Goal: Find specific page/section: Find specific page/section

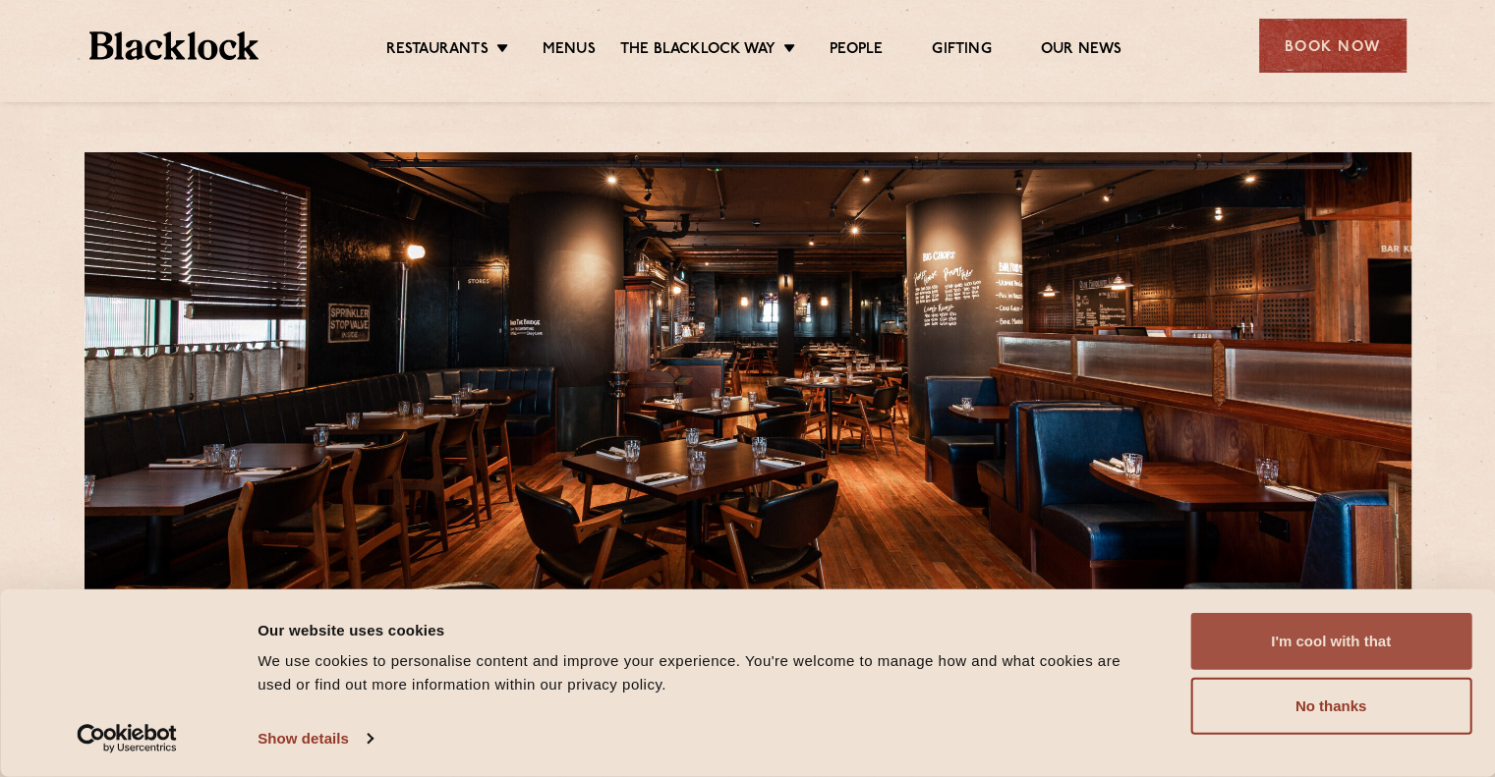
click at [1353, 620] on button "I'm cool with that" at bounding box center [1330, 641] width 281 height 57
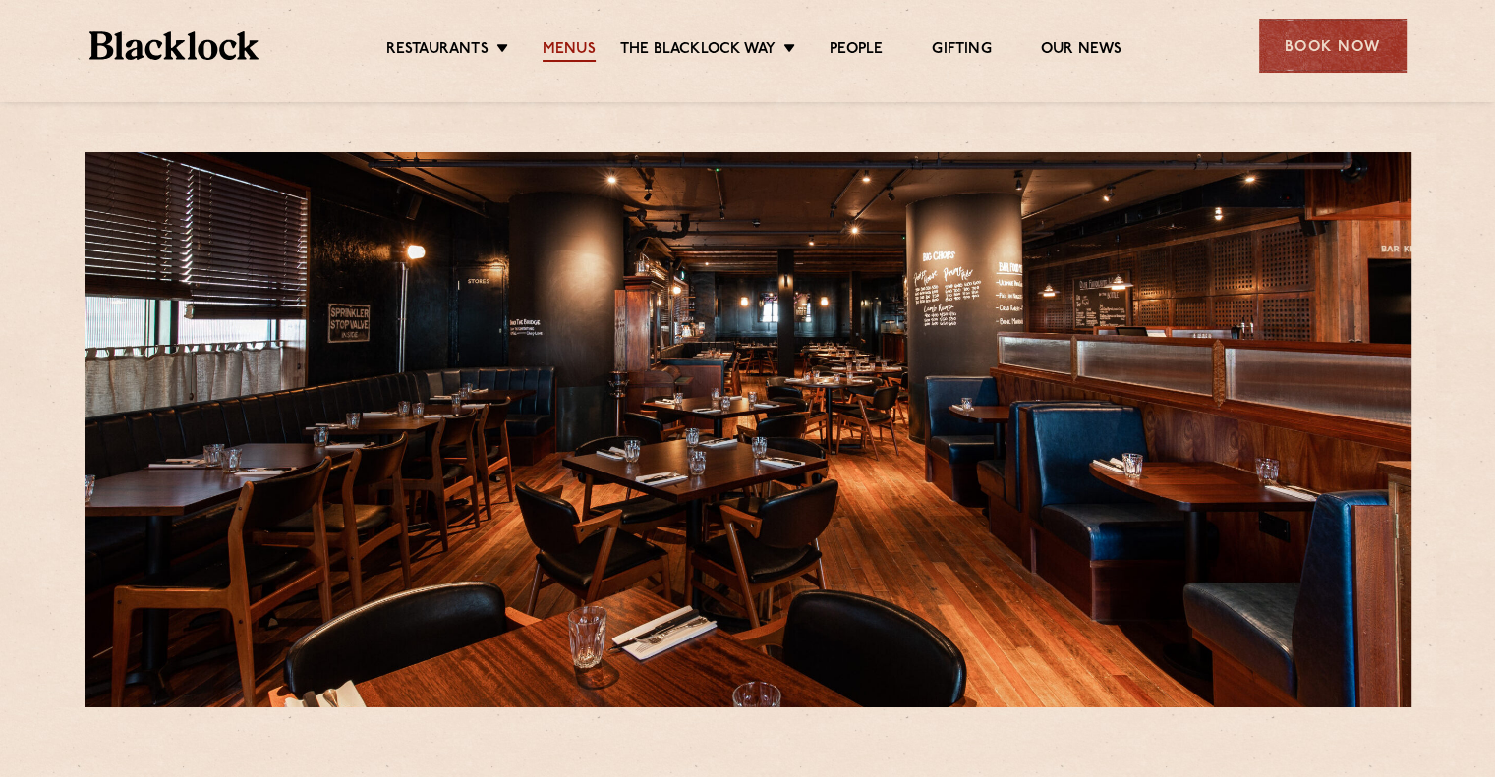
click at [558, 54] on link "Menus" at bounding box center [569, 51] width 53 height 22
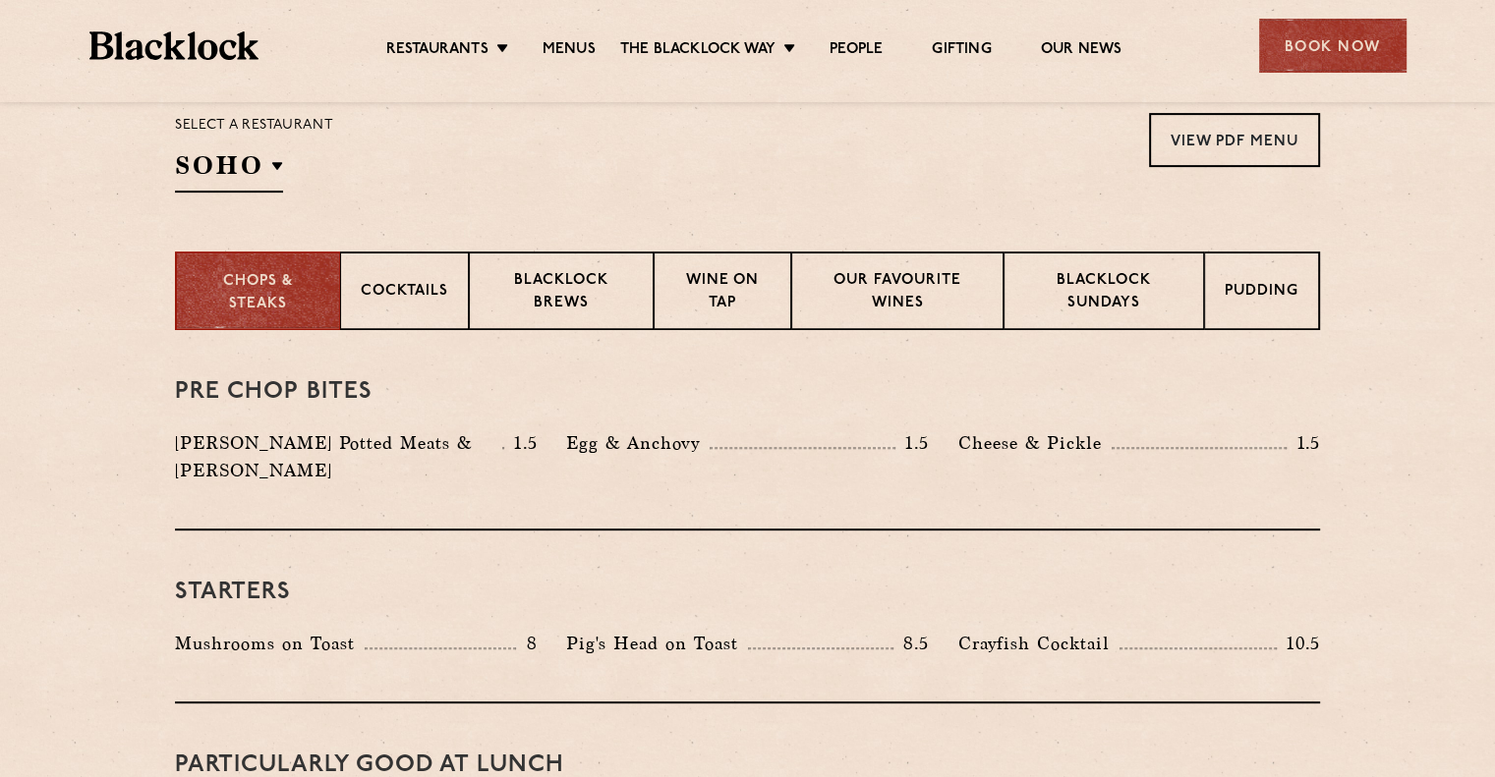
scroll to position [604, 0]
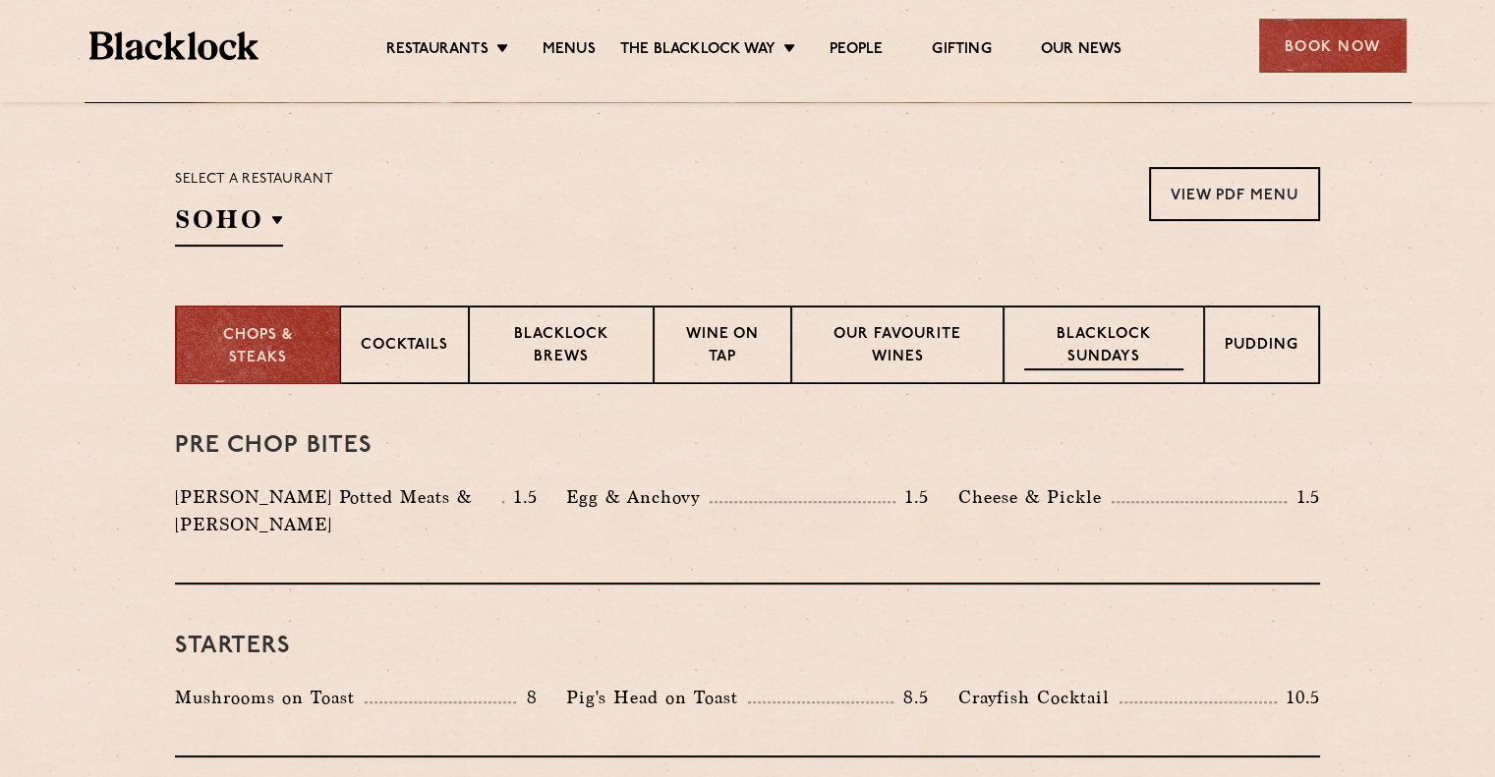
click at [1075, 346] on p "Blacklock Sundays" at bounding box center [1103, 347] width 159 height 46
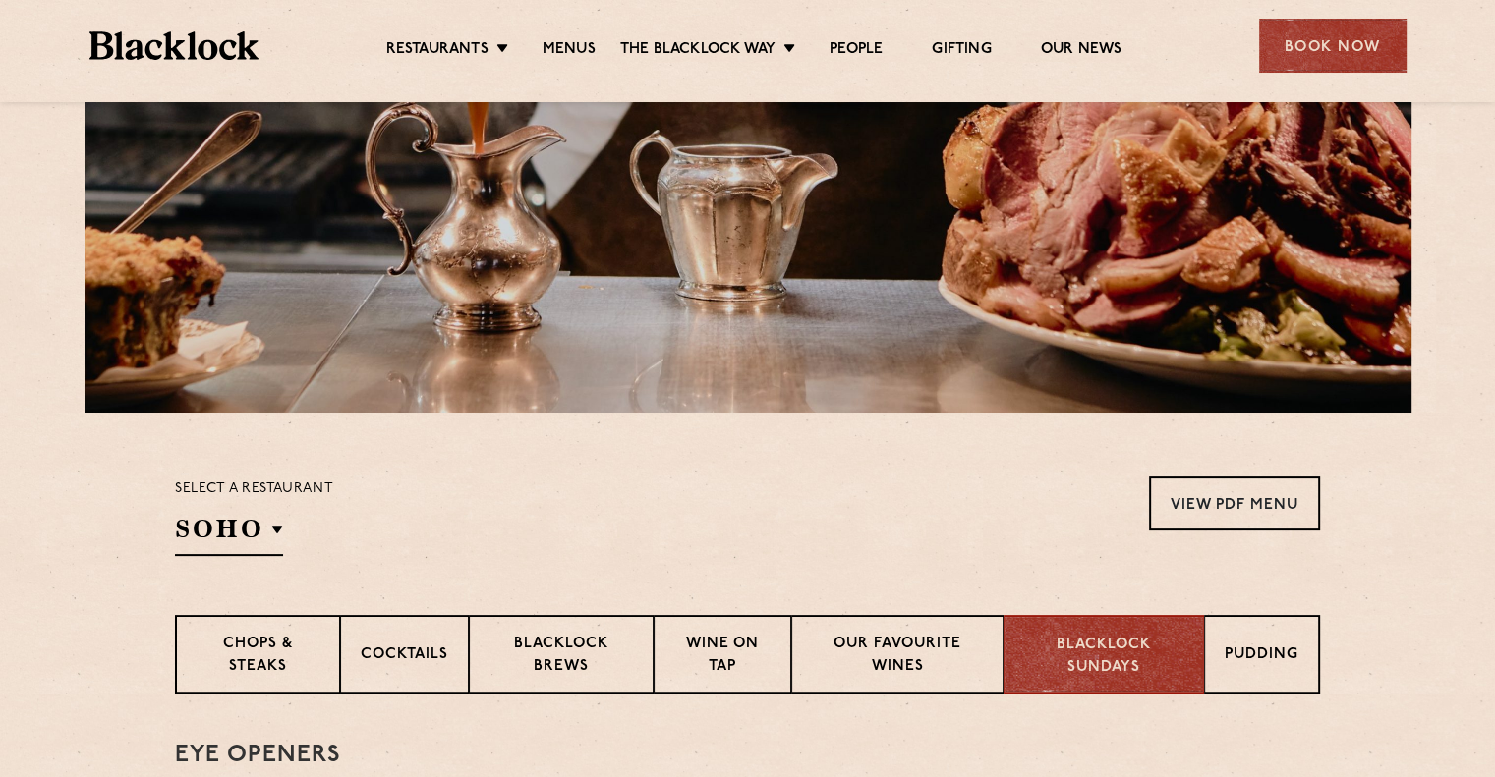
click at [1003, 515] on div "Select a restaurant [GEOGRAPHIC_DATA] [GEOGRAPHIC_DATA] [GEOGRAPHIC_DATA] [GEOG…" at bounding box center [747, 517] width 1145 height 80
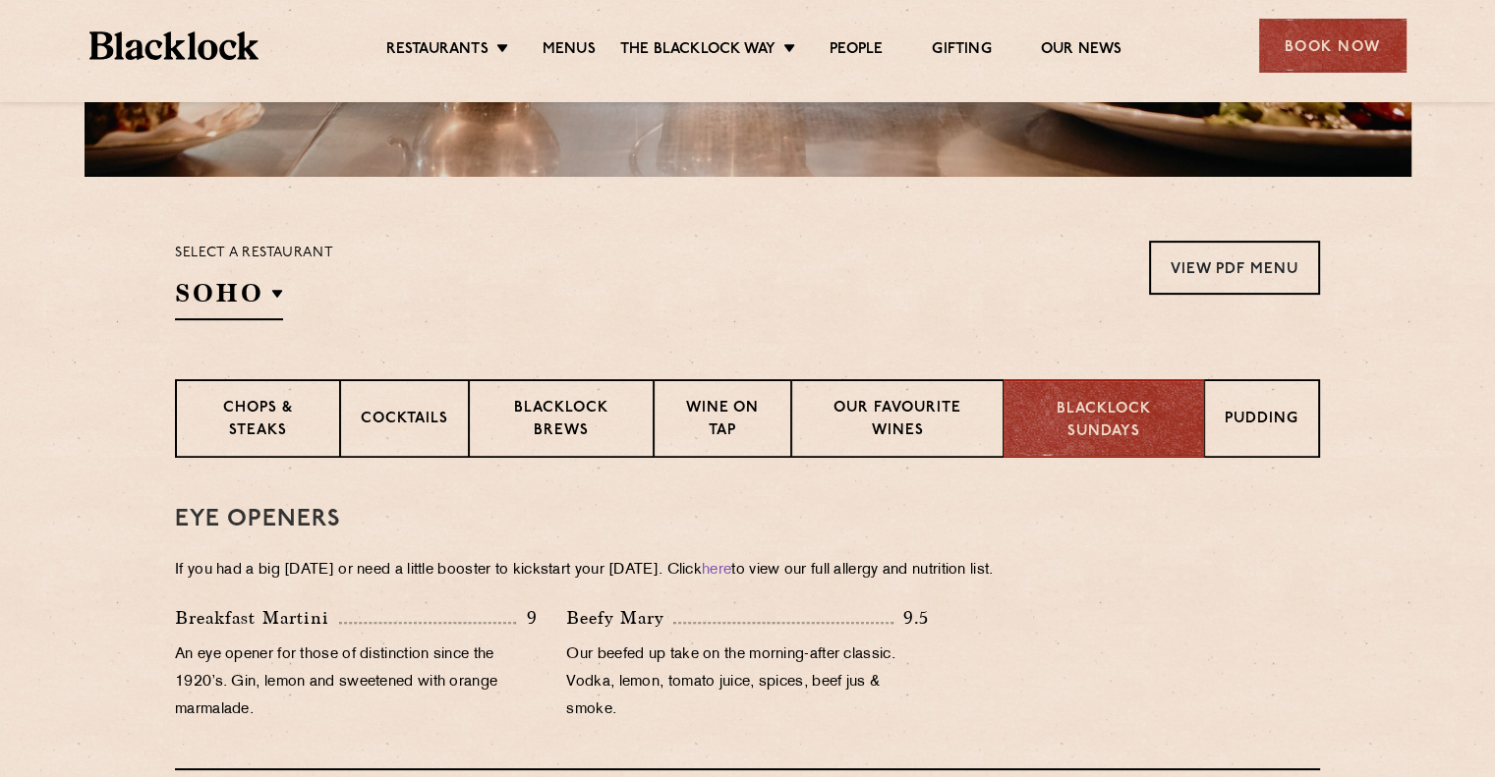
scroll to position [589, 0]
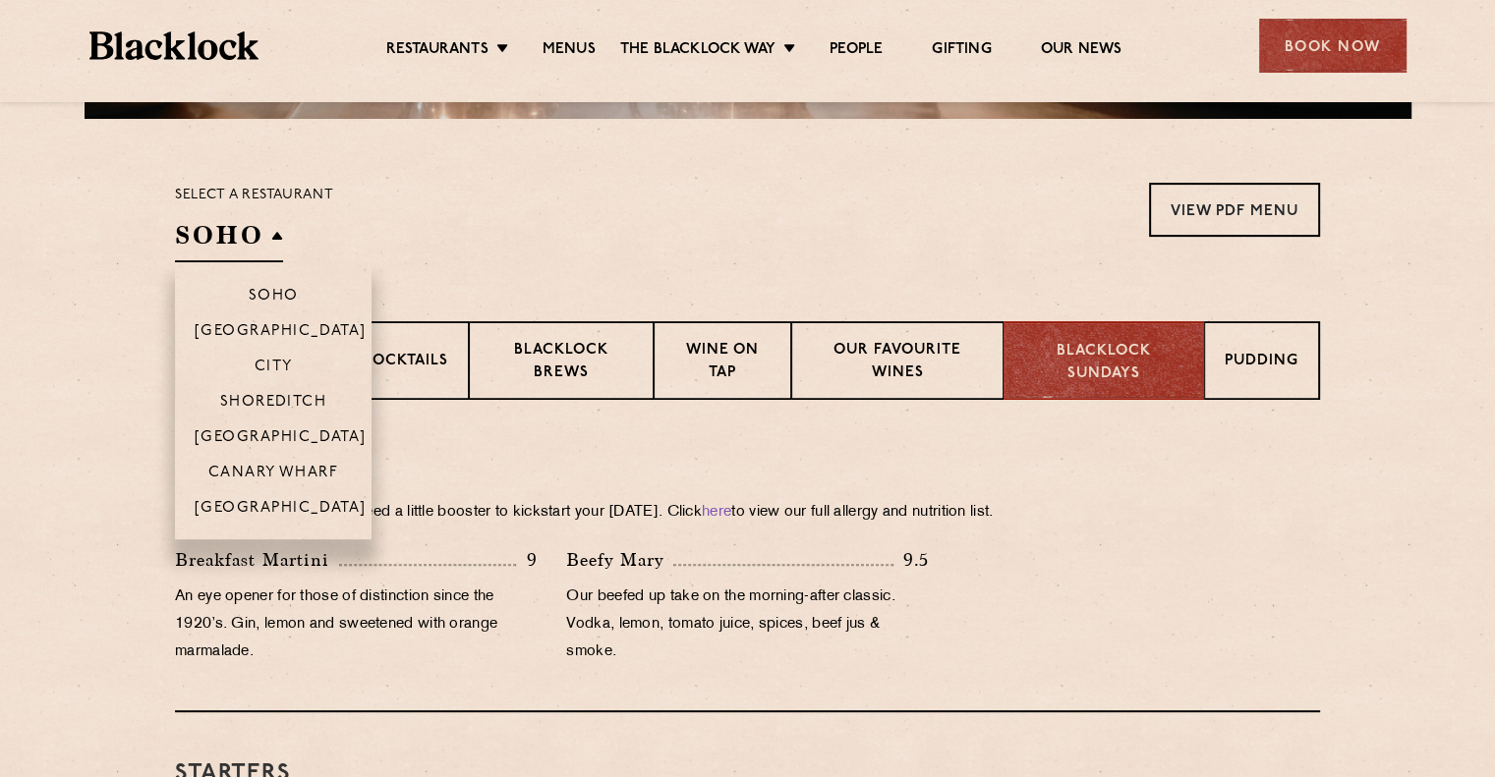
click at [233, 230] on h2 "SOHO" at bounding box center [229, 240] width 108 height 44
click at [252, 482] on p "Canary Wharf" at bounding box center [273, 475] width 130 height 20
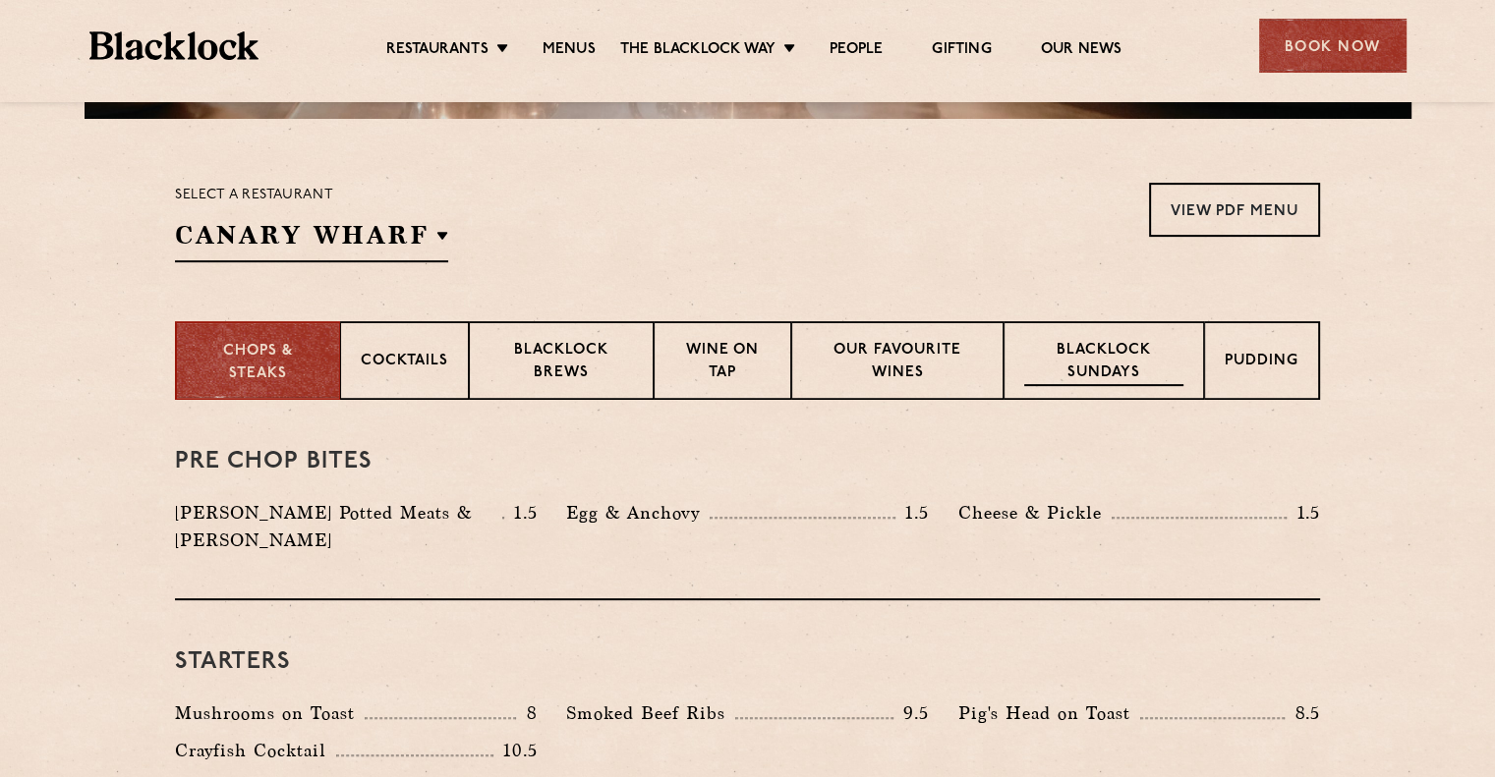
click at [1092, 375] on p "Blacklock Sundays" at bounding box center [1103, 363] width 159 height 46
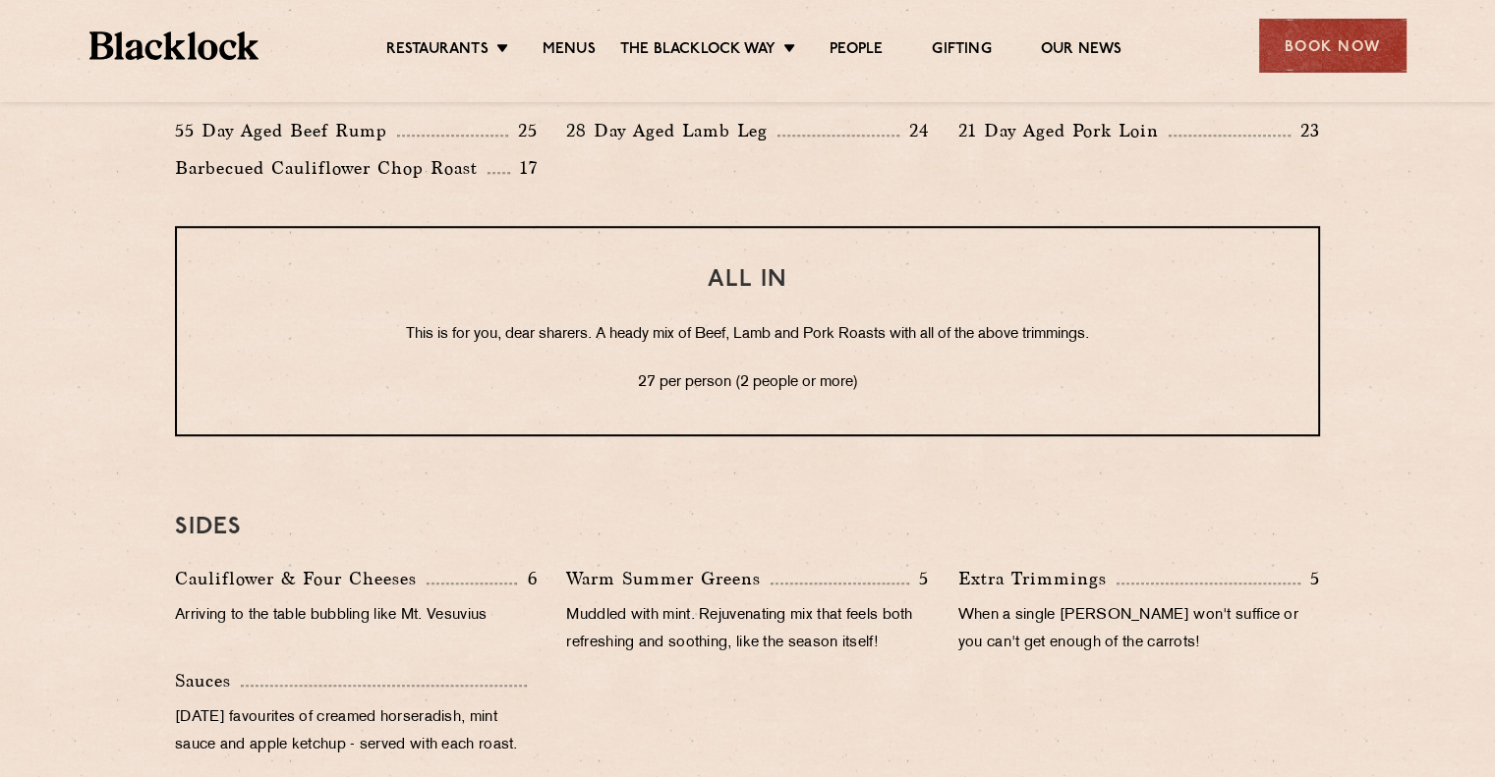
scroll to position [1645, 0]
